Goal: Register for event/course

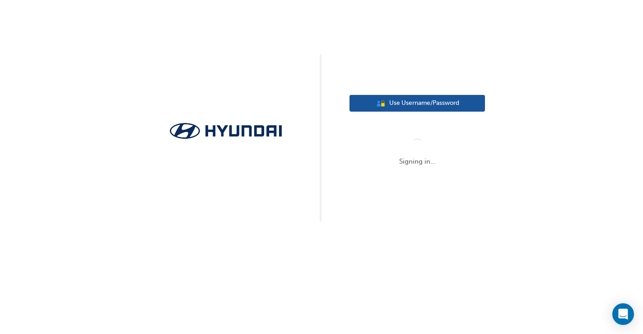
click at [398, 103] on span "Use Username/Password" at bounding box center [424, 103] width 70 height 10
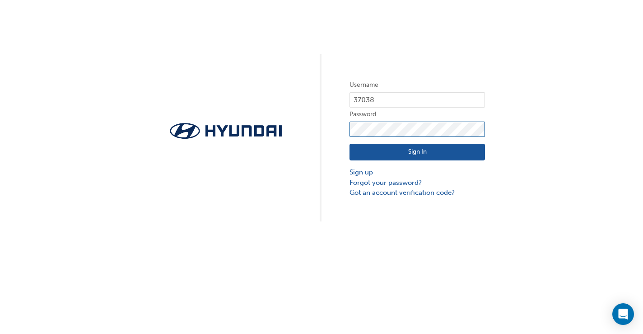
click at [418, 152] on button "Sign In" at bounding box center [418, 152] width 136 height 17
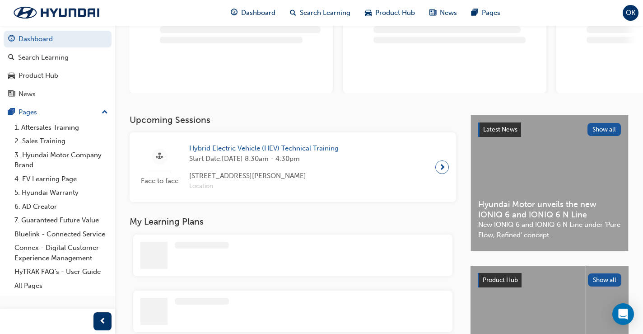
scroll to position [84, 0]
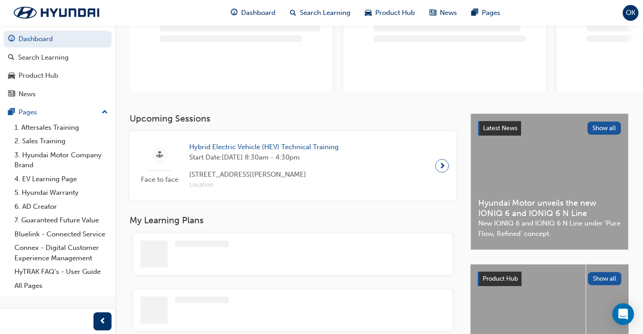
click at [257, 147] on span "Hybrid Electric Vehicle (HEV) Technical Training" at bounding box center [264, 147] width 150 height 10
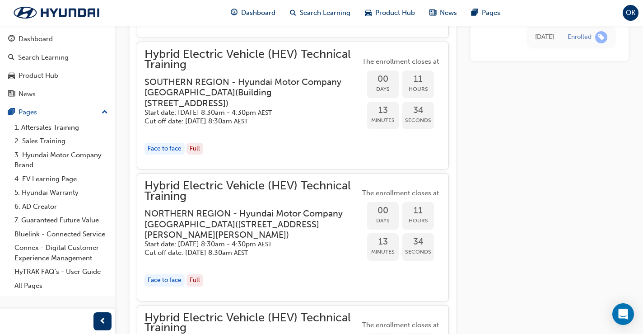
scroll to position [819, 0]
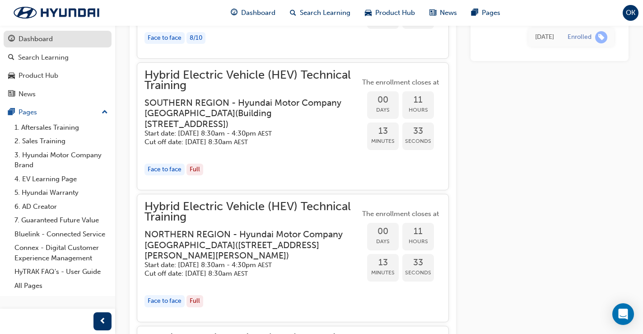
click at [35, 39] on div "Dashboard" at bounding box center [36, 39] width 34 height 10
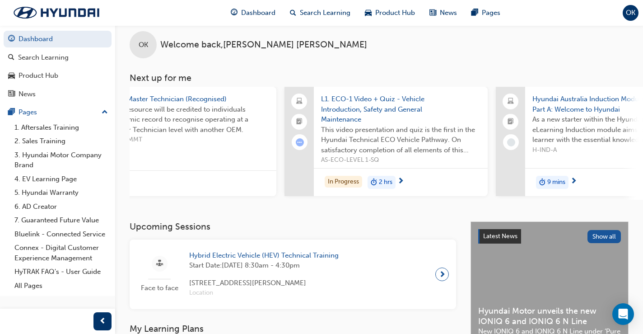
scroll to position [0, 490]
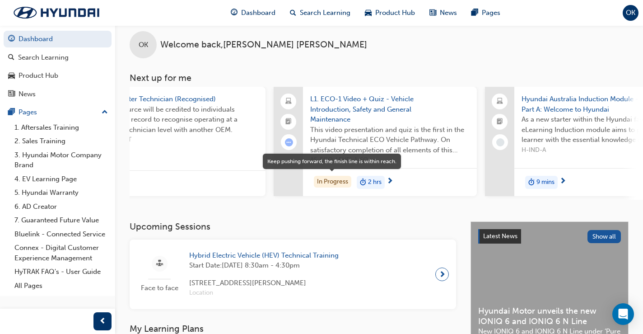
click at [333, 184] on div "In Progress" at bounding box center [333, 182] width 38 height 12
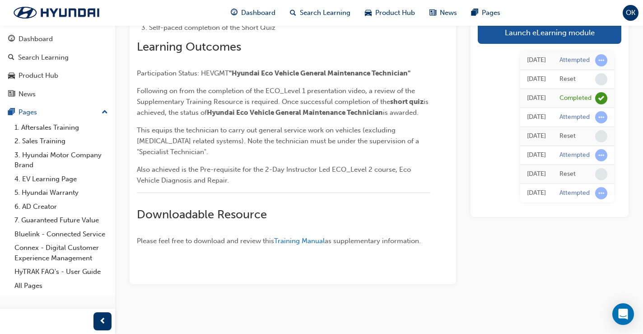
scroll to position [325, 0]
click at [292, 240] on span "Training Manual" at bounding box center [299, 241] width 51 height 8
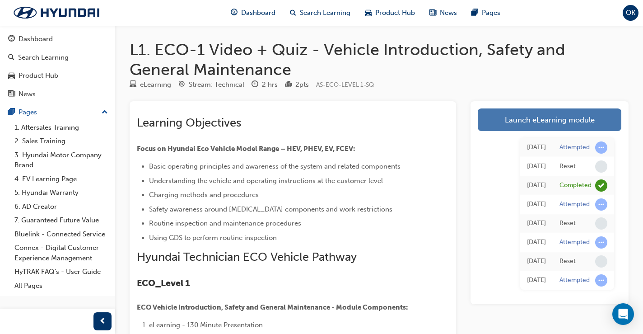
scroll to position [0, 0]
click at [551, 116] on link "Launch eLearning module" at bounding box center [550, 119] width 144 height 23
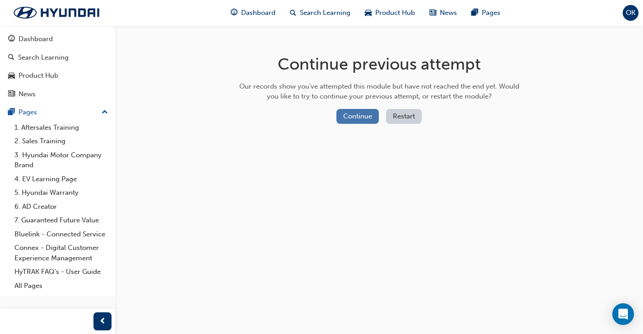
click at [357, 116] on button "Continue" at bounding box center [358, 116] width 42 height 15
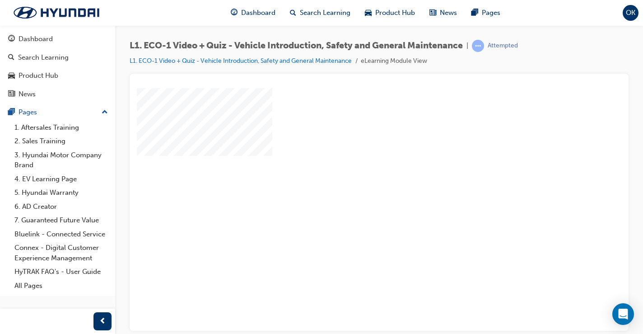
click at [353, 183] on div "play" at bounding box center [353, 183] width 0 height 0
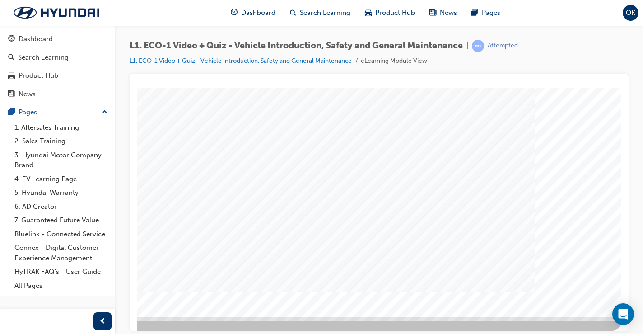
scroll to position [96, 130]
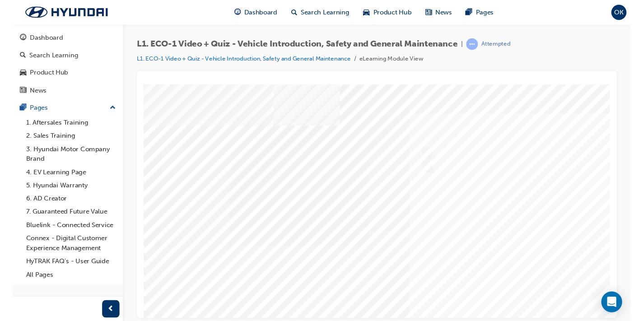
scroll to position [0, 0]
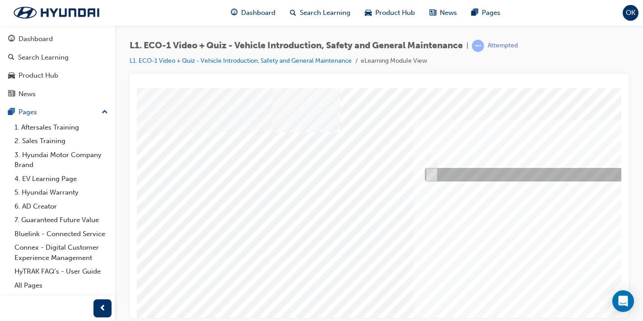
click at [434, 176] on div at bounding box center [574, 175] width 303 height 14
radio input "true"
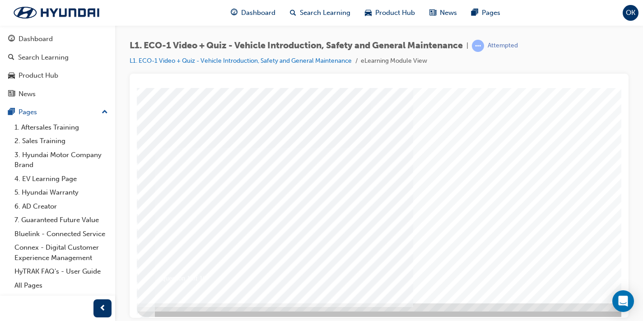
scroll to position [109, 0]
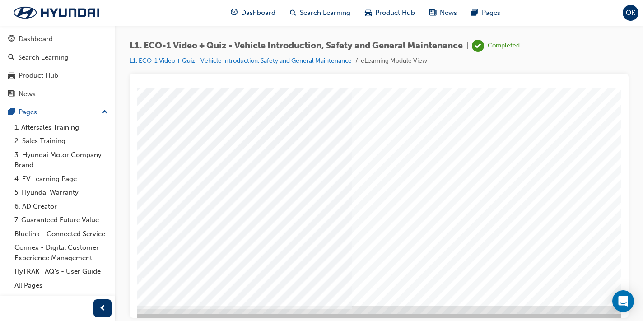
scroll to position [107, 71]
click at [439, 197] on div at bounding box center [373, 143] width 615 height 325
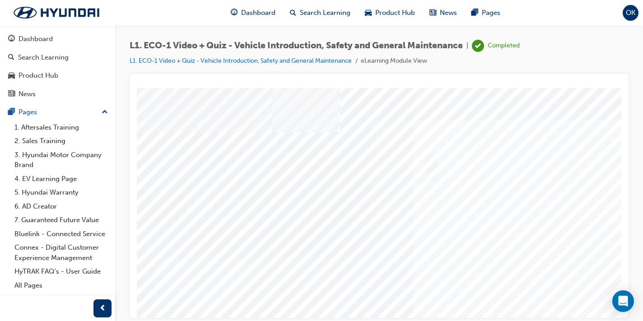
scroll to position [0, 0]
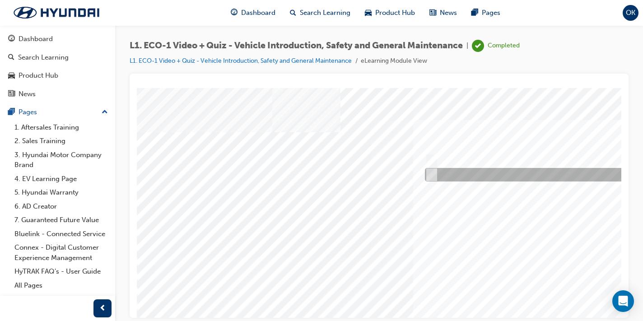
click at [430, 172] on input "No" at bounding box center [430, 175] width 10 height 10
radio input "true"
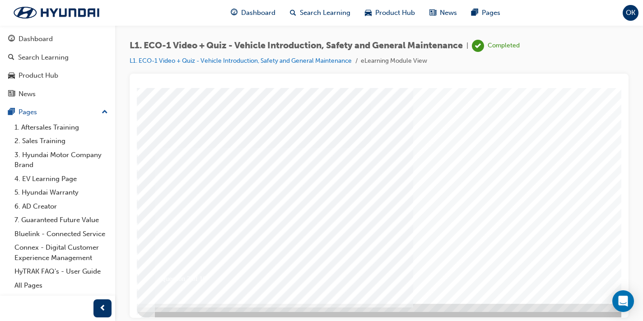
scroll to position [109, 0]
click at [497, 179] on div at bounding box center [444, 141] width 615 height 325
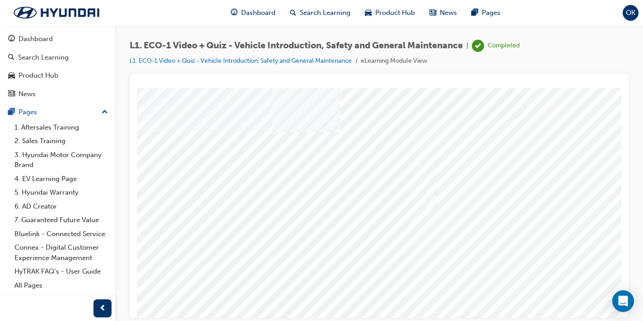
scroll to position [0, 0]
drag, startPoint x: 307, startPoint y: 192, endPoint x: 221, endPoint y: 163, distance: 90.9
drag, startPoint x: 305, startPoint y: 192, endPoint x: 267, endPoint y: 188, distance: 37.3
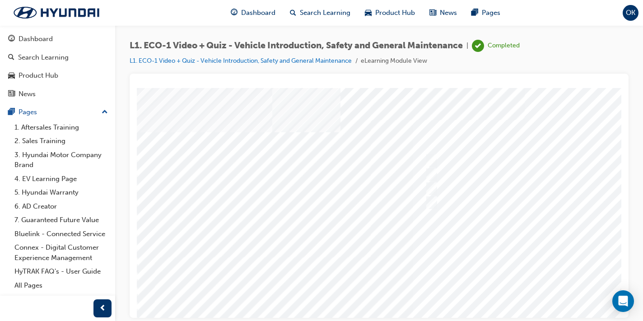
drag, startPoint x: 305, startPoint y: 193, endPoint x: 190, endPoint y: 140, distance: 127.2
click at [190, 140] on div "Question 3 of 10" at bounding box center [444, 250] width 615 height 325
drag, startPoint x: 160, startPoint y: 145, endPoint x: 379, endPoint y: 237, distance: 238.2
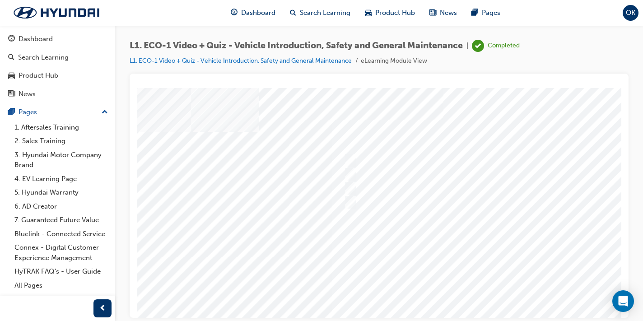
scroll to position [0, 81]
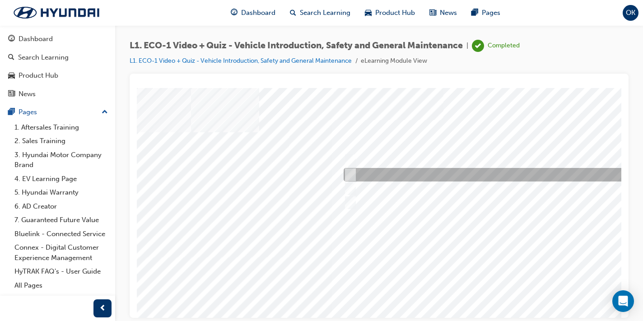
click at [351, 176] on input "Wrap orange insulation tape around the damaged cable." at bounding box center [349, 175] width 10 height 10
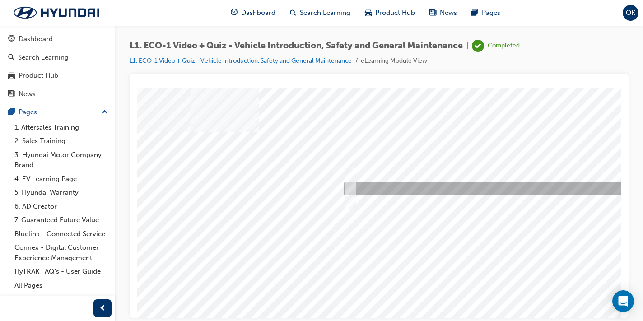
click at [352, 192] on div at bounding box center [492, 189] width 300 height 14
radio input "false"
radio input "true"
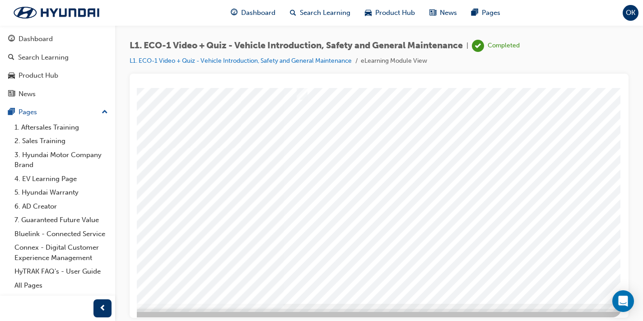
scroll to position [109, 130]
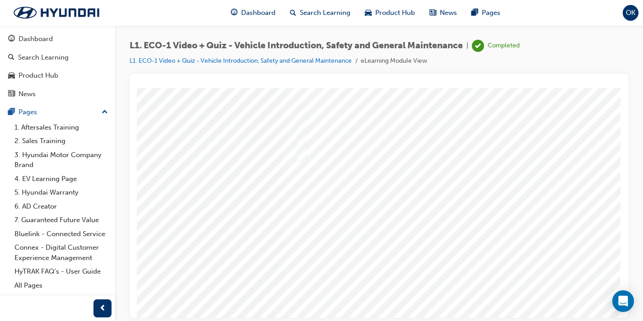
scroll to position [56, 130]
click at [400, 216] on div at bounding box center [314, 194] width 615 height 325
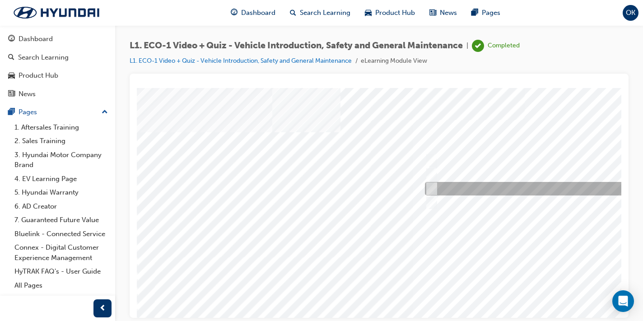
scroll to position [0, 0]
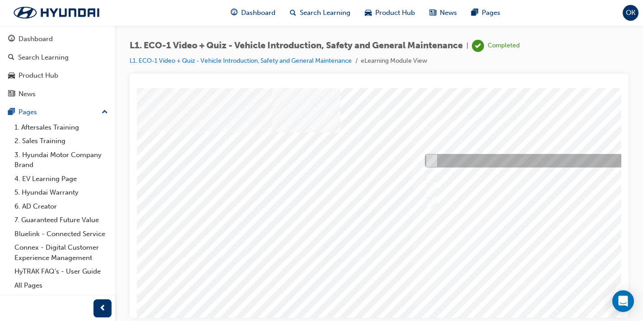
click at [432, 159] on input "An orange covering." at bounding box center [430, 161] width 10 height 10
radio input "true"
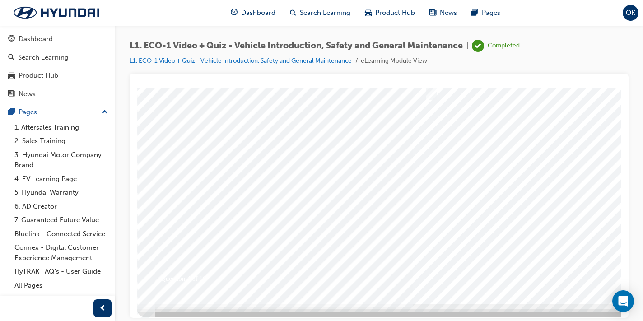
scroll to position [109, 0]
click at [524, 199] on div at bounding box center [444, 141] width 615 height 325
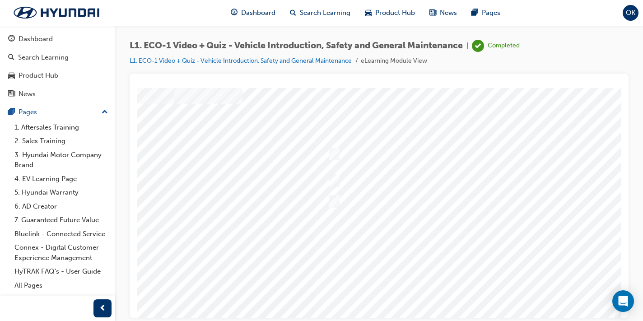
scroll to position [28, 99]
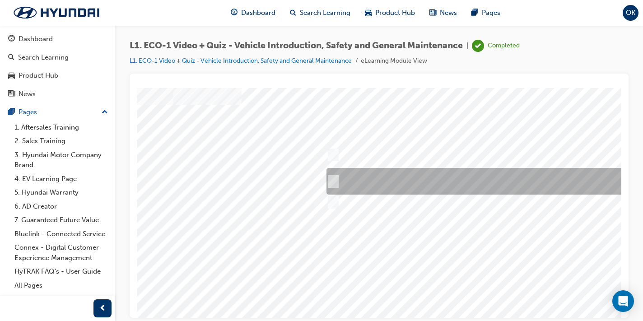
click at [332, 177] on input "Red means High Voltage is present, and orange means High Voltage may be present." at bounding box center [332, 182] width 10 height 10
radio input "true"
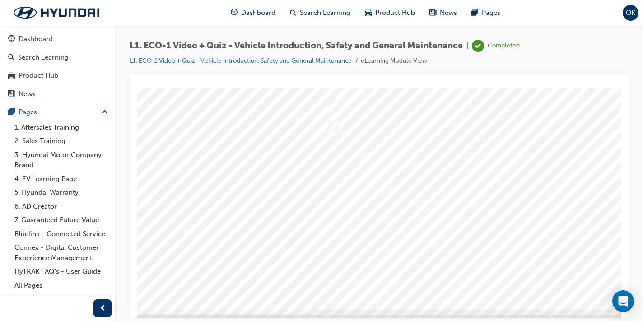
scroll to position [108, 99]
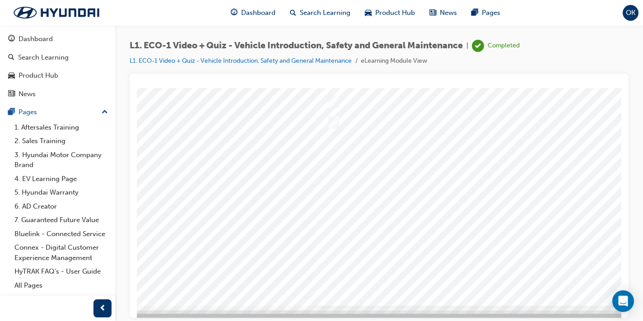
click at [427, 190] on div at bounding box center [345, 142] width 615 height 325
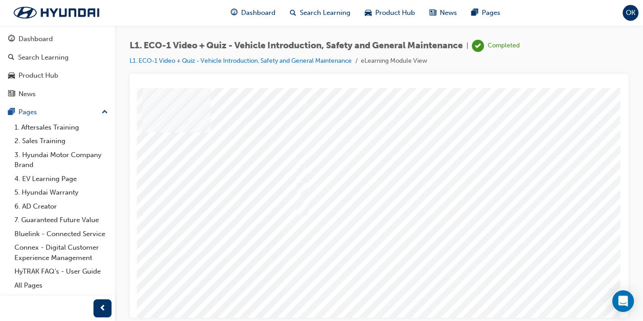
scroll to position [0, 130]
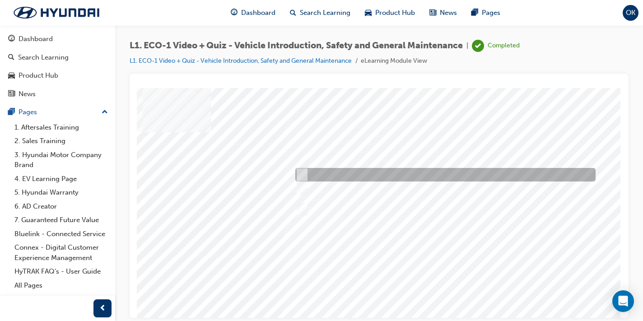
click at [311, 174] on div at bounding box center [443, 175] width 300 height 14
radio input "true"
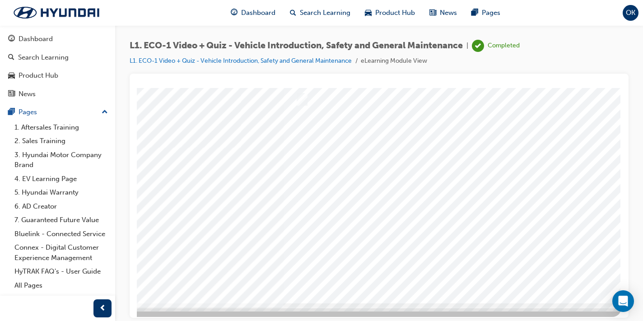
scroll to position [109, 130]
click at [363, 179] on div at bounding box center [314, 141] width 615 height 325
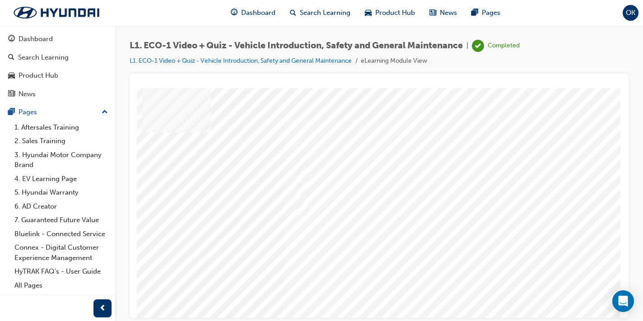
scroll to position [0, 130]
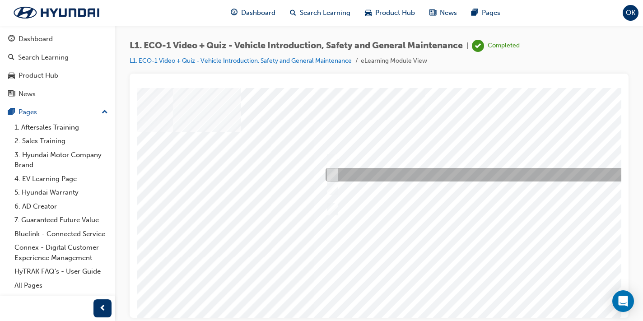
click at [331, 172] on input "No." at bounding box center [331, 175] width 10 height 10
radio input "true"
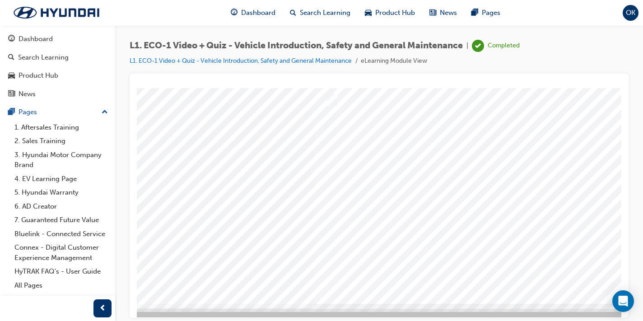
scroll to position [109, 99]
click at [382, 204] on div at bounding box center [345, 141] width 615 height 325
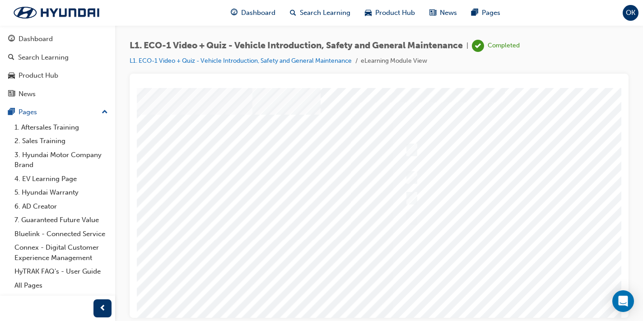
scroll to position [18, 21]
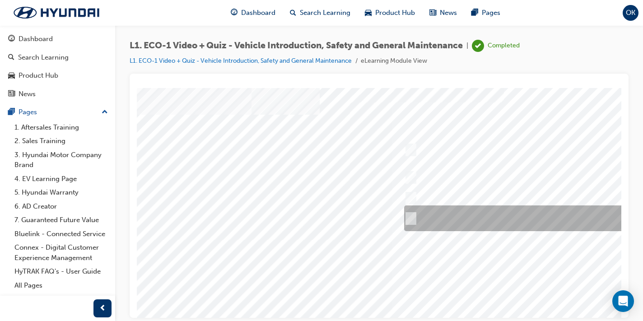
click at [412, 216] on input "Yes, if no HV faults are present, and a visual inspection has been performed." at bounding box center [409, 219] width 10 height 10
radio input "true"
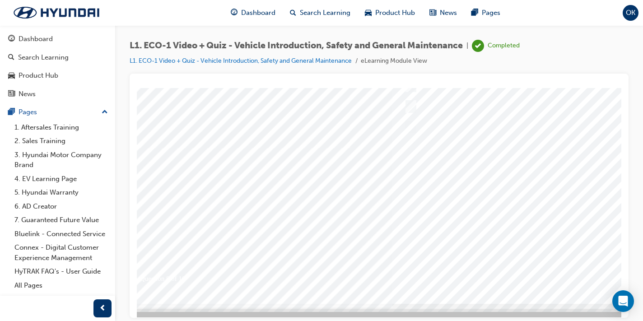
scroll to position [109, 21]
click at [447, 197] on div at bounding box center [423, 141] width 615 height 325
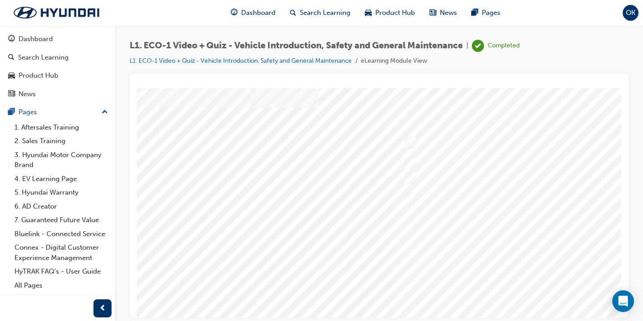
scroll to position [25, 22]
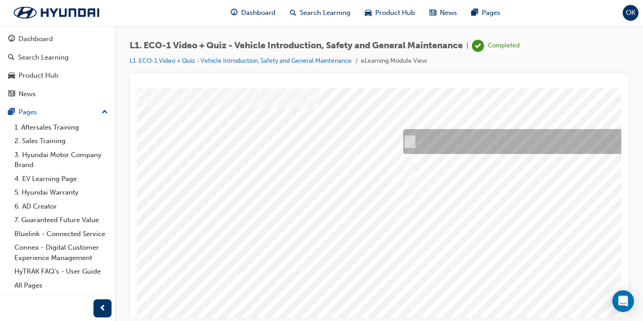
click at [413, 141] on div at bounding box center [551, 141] width 300 height 25
radio input "true"
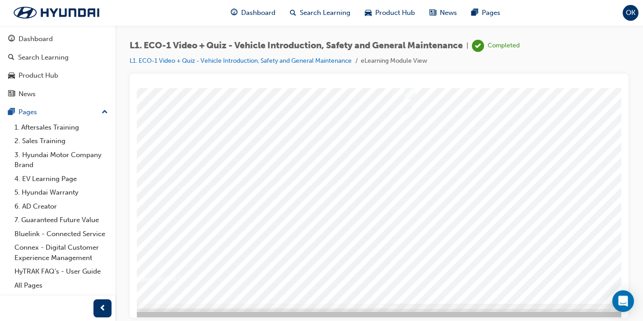
scroll to position [109, 22]
click at [447, 187] on div at bounding box center [422, 141] width 615 height 325
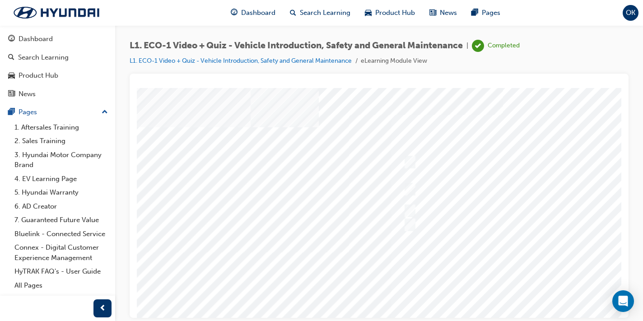
scroll to position [5, 22]
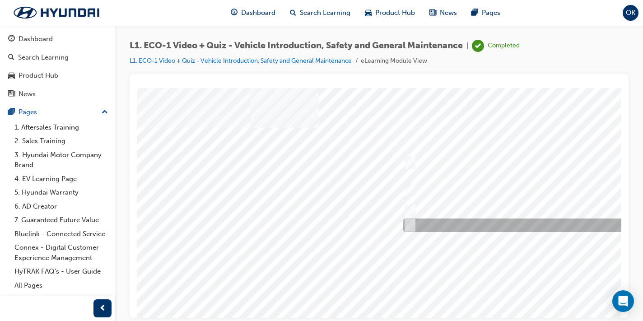
click at [418, 228] on div at bounding box center [551, 226] width 300 height 14
radio input "true"
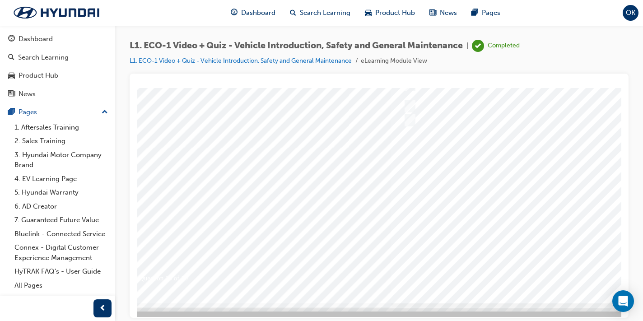
scroll to position [109, 22]
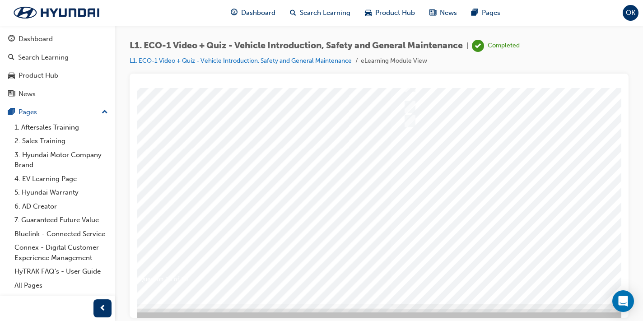
click at [462, 195] on div at bounding box center [422, 141] width 615 height 325
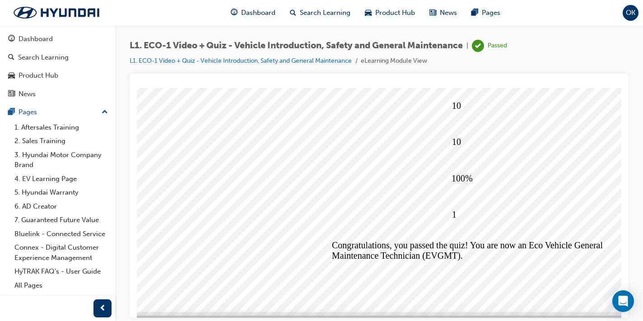
scroll to position [0, 0]
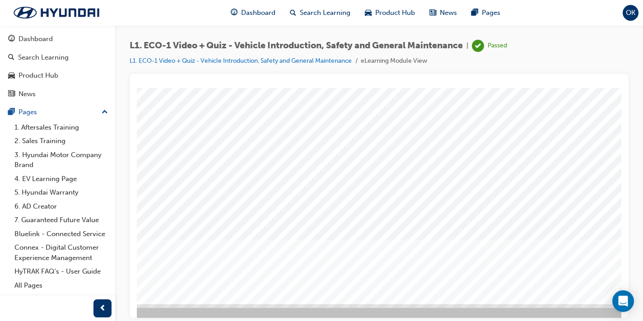
scroll to position [109, 81]
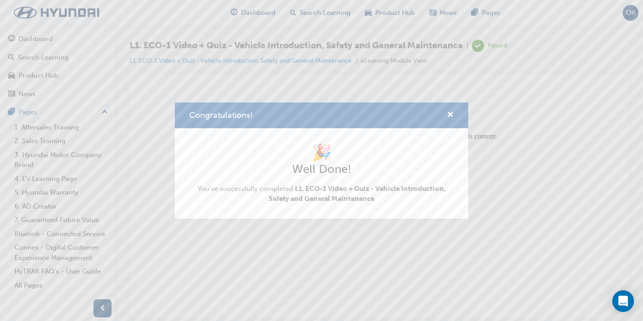
scroll to position [0, 0]
click at [451, 116] on span "cross-icon" at bounding box center [450, 116] width 7 height 8
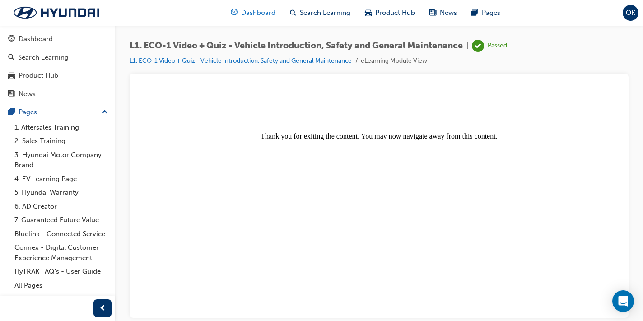
click at [258, 15] on span "Dashboard" at bounding box center [258, 13] width 34 height 10
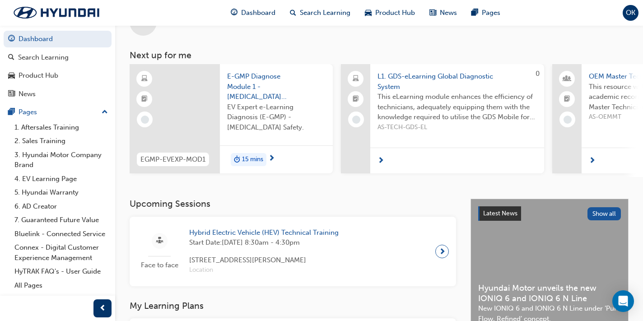
scroll to position [31, 0]
click at [225, 236] on span "Hybrid Electric Vehicle (HEV) Technical Training" at bounding box center [264, 233] width 150 height 10
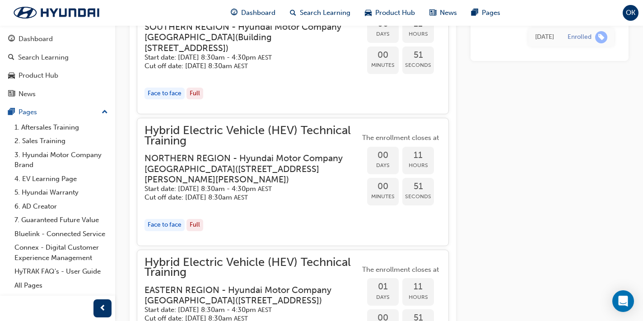
scroll to position [912, 0]
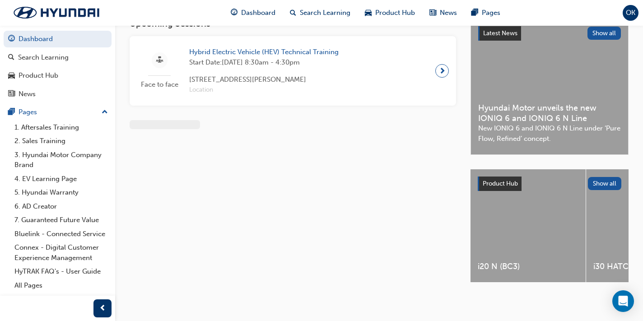
scroll to position [21, 0]
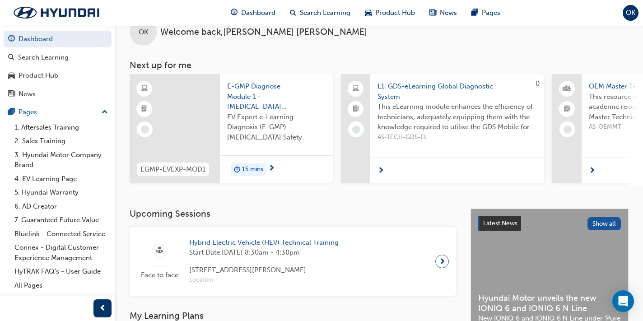
click at [444, 259] on span "next-icon" at bounding box center [442, 261] width 7 height 13
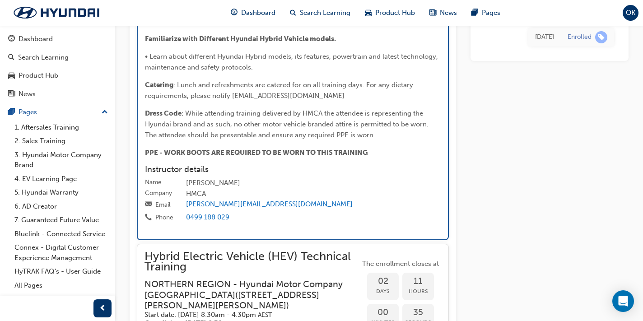
scroll to position [1929, 0]
drag, startPoint x: 369, startPoint y: 70, endPoint x: 231, endPoint y: 72, distance: 137.4
click at [231, 80] on span ": Lunch and refreshments are catered for on all training days. For any dietary …" at bounding box center [280, 89] width 270 height 19
copy span "[EMAIL_ADDRESS][DOMAIN_NAME]"
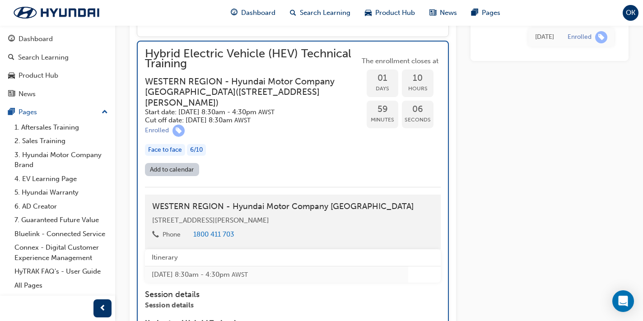
scroll to position [1348, 0]
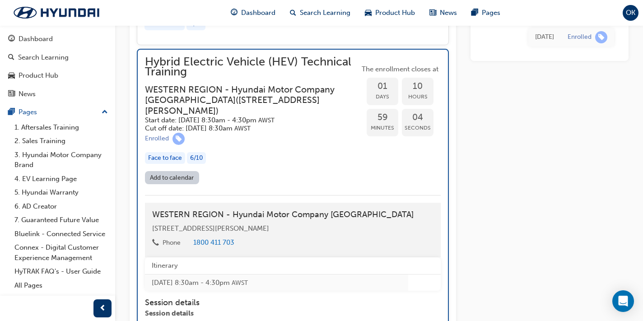
drag, startPoint x: 193, startPoint y: 75, endPoint x: 148, endPoint y: 71, distance: 45.3
click at [148, 71] on div "Hybrid Electric Vehicle (HEV) Technical Training WESTERN REGION - Hyundai Motor…" at bounding box center [252, 95] width 215 height 76
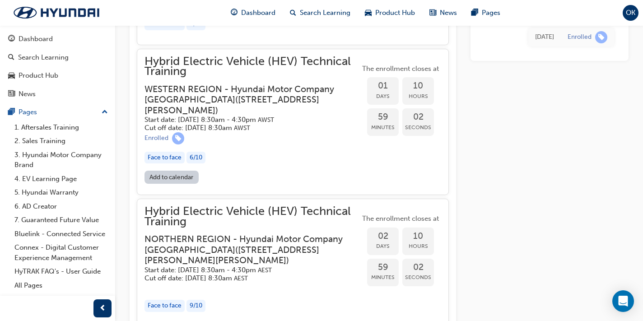
drag, startPoint x: 145, startPoint y: 56, endPoint x: 202, endPoint y: 60, distance: 57.6
click at [202, 60] on span "Hybrid Electric Vehicle (HEV) Technical Training" at bounding box center [253, 66] width 216 height 20
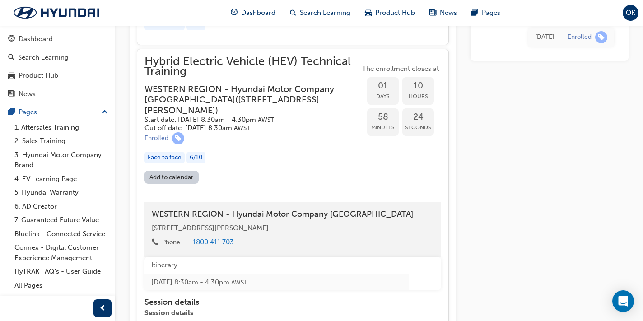
click at [146, 84] on h3 "WESTERN REGION - Hyundai Motor Company [GEOGRAPHIC_DATA] ( [STREET_ADDRESS][PER…" at bounding box center [245, 100] width 201 height 32
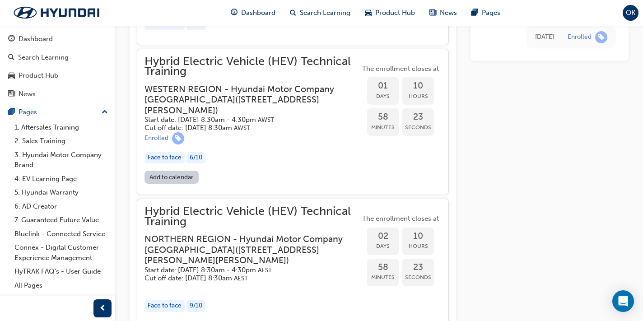
drag, startPoint x: 146, startPoint y: 84, endPoint x: 267, endPoint y: 99, distance: 122.0
click at [267, 99] on h3 "WESTERN REGION - Hyundai Motor Company [GEOGRAPHIC_DATA] ( [STREET_ADDRESS][PER…" at bounding box center [245, 100] width 201 height 32
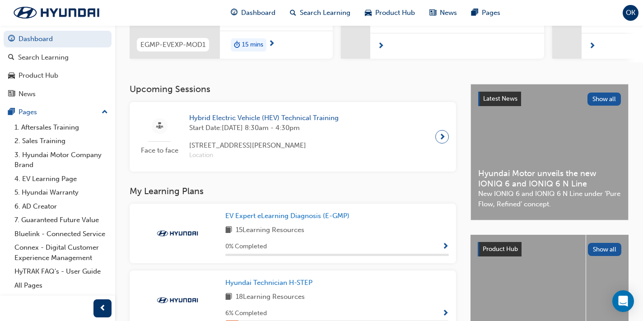
scroll to position [136, 0]
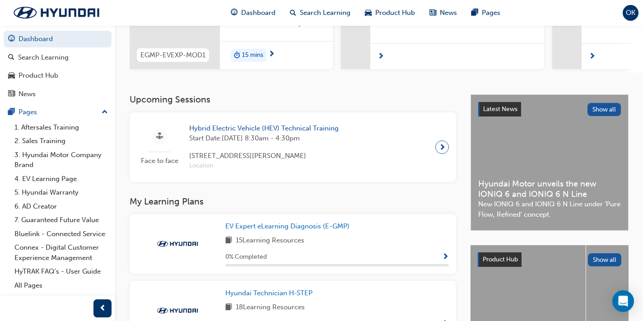
click at [444, 152] on span "next-icon" at bounding box center [442, 147] width 7 height 13
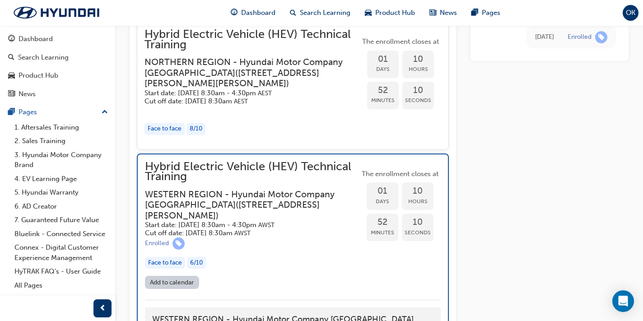
scroll to position [1241, 0]
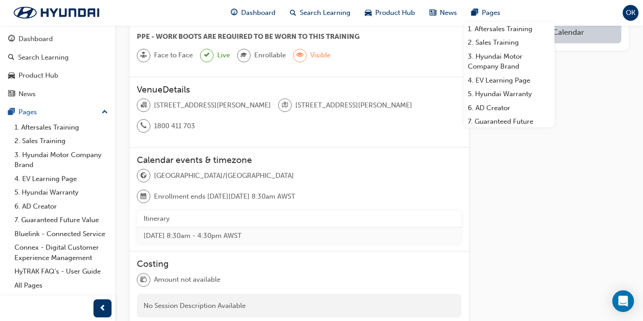
scroll to position [466, 0]
click at [493, 215] on div "Add to Calendar" at bounding box center [555, 10] width 145 height 799
click at [484, 11] on span "Pages" at bounding box center [491, 13] width 19 height 10
